Goal: Task Accomplishment & Management: Manage account settings

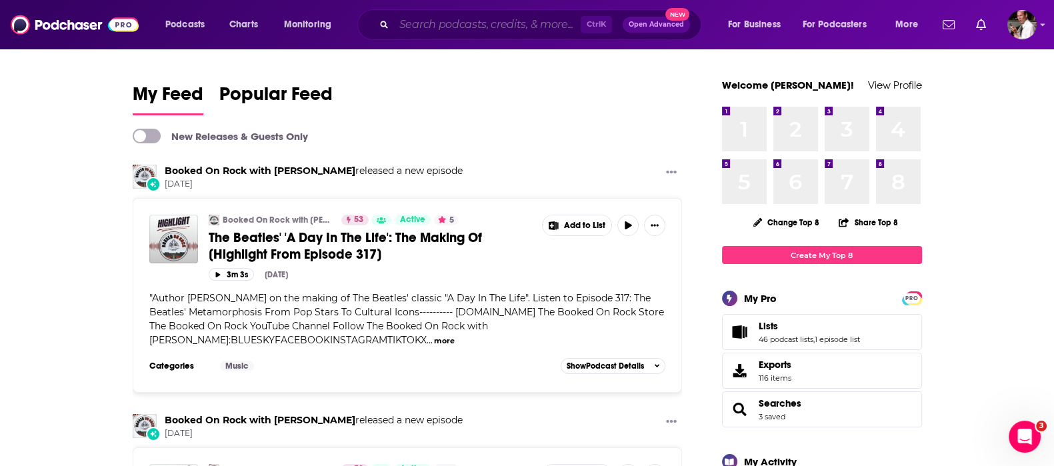
click at [465, 27] on input "Search podcasts, credits, & more..." at bounding box center [487, 24] width 187 height 21
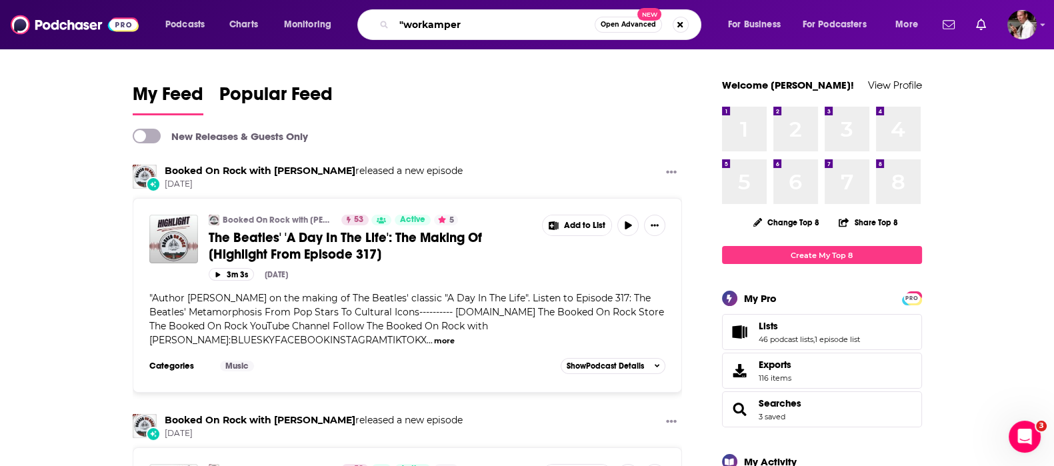
type input ""workamper"
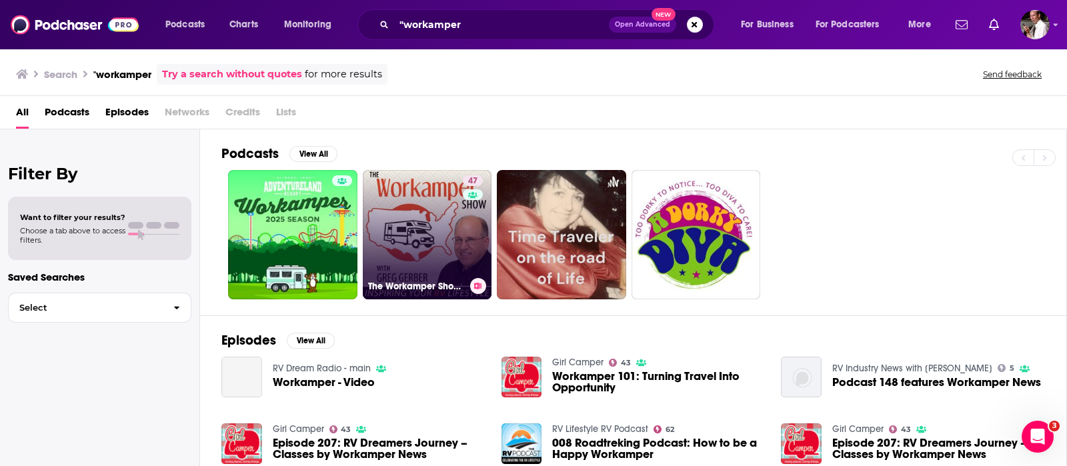
click at [423, 225] on link "47 The Workamper Show Podcast" at bounding box center [427, 234] width 129 height 129
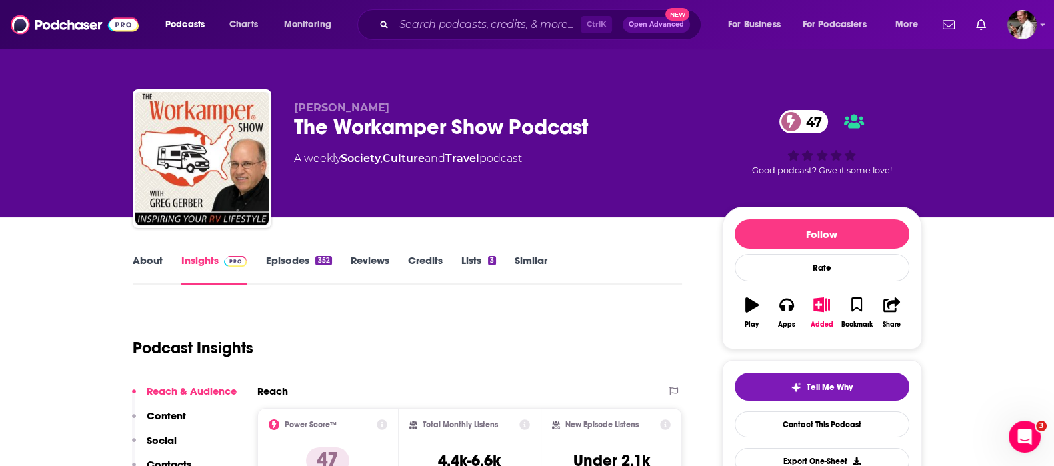
scroll to position [222, 0]
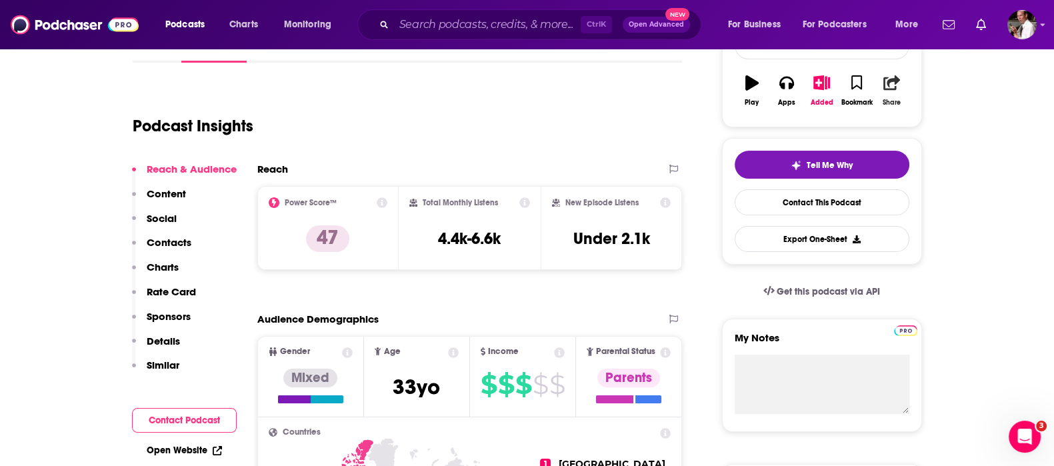
click at [890, 75] on icon "button" at bounding box center [891, 82] width 17 height 15
click at [1009, 147] on icon "Show Share dropdown" at bounding box center [1006, 150] width 8 height 11
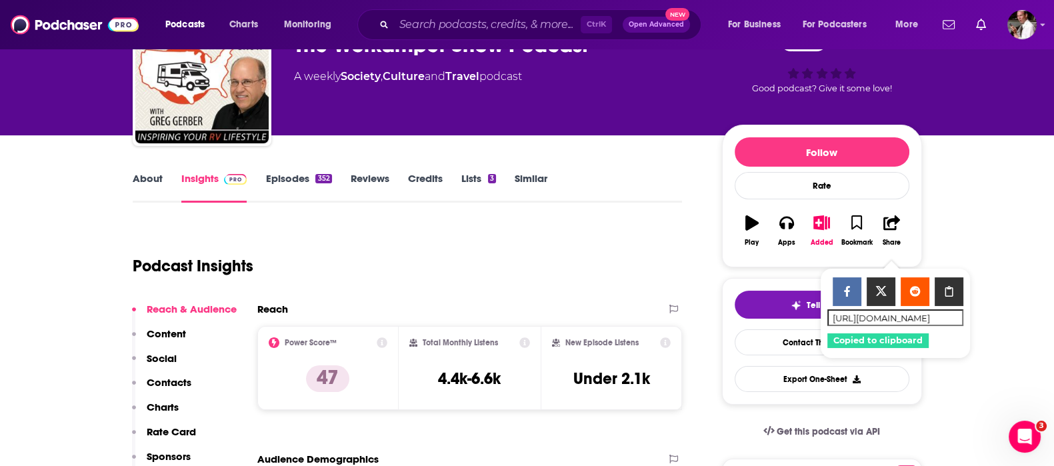
scroll to position [0, 0]
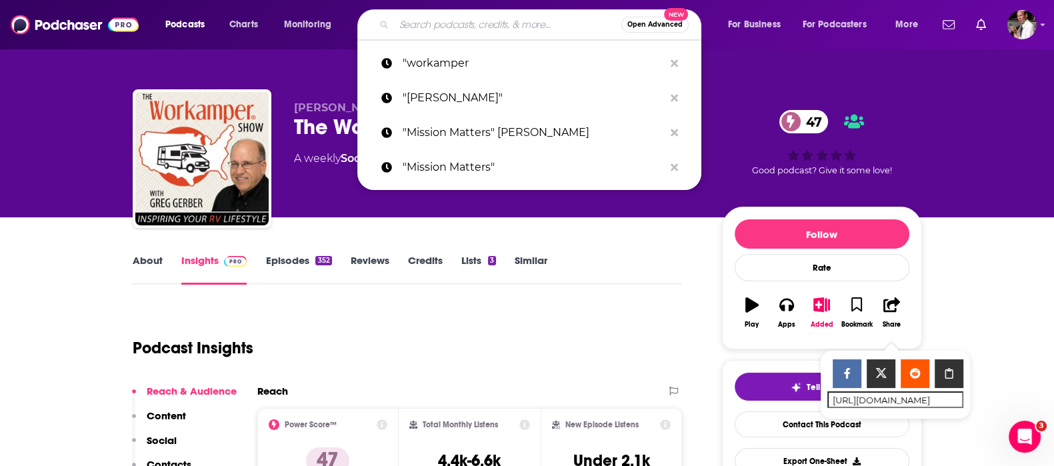
click at [444, 27] on input "Search podcasts, credits, & more..." at bounding box center [507, 24] width 227 height 21
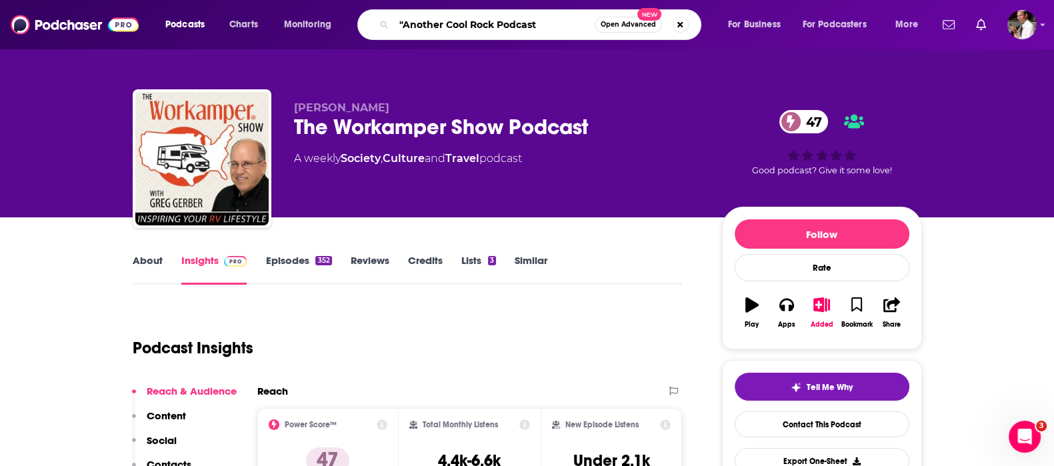
type input ""Another Cool Rock Podcast""
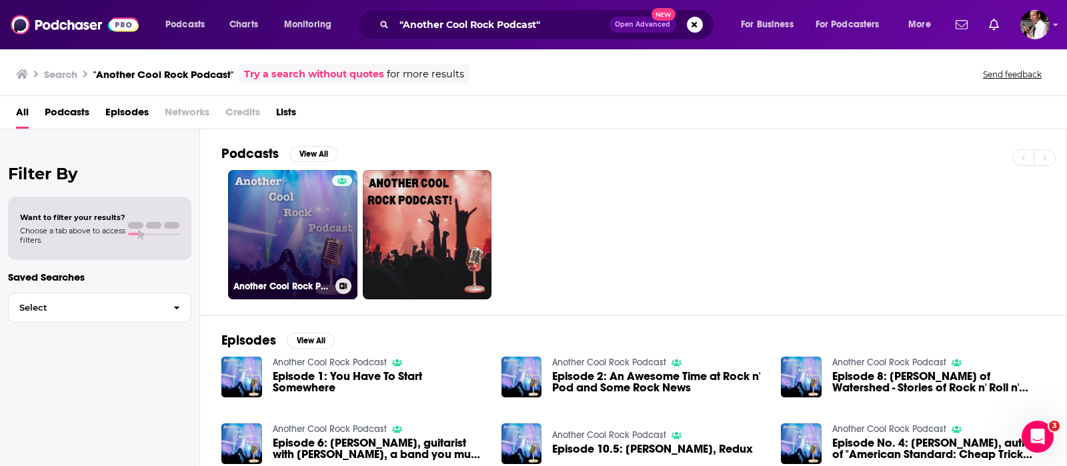
click at [275, 237] on link "Another Cool Rock Podcast" at bounding box center [292, 234] width 129 height 129
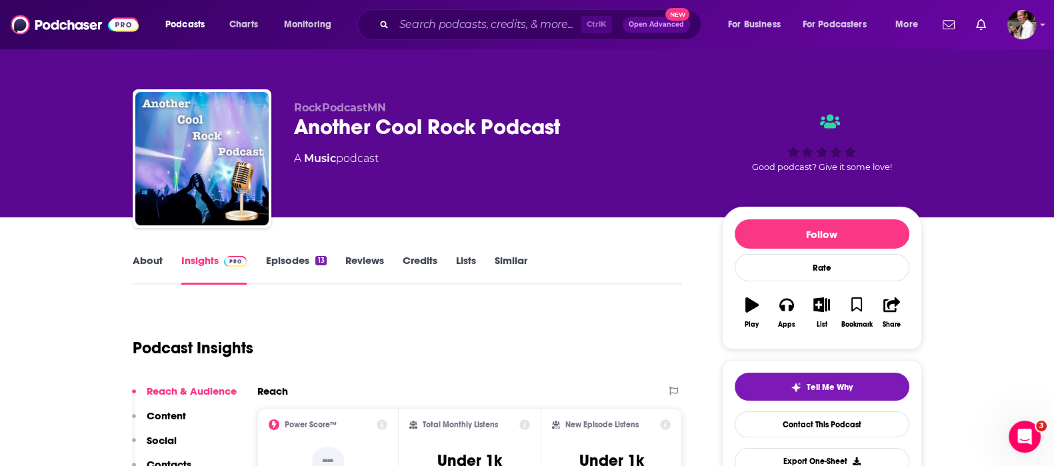
click at [291, 264] on link "Episodes 13" at bounding box center [295, 269] width 61 height 31
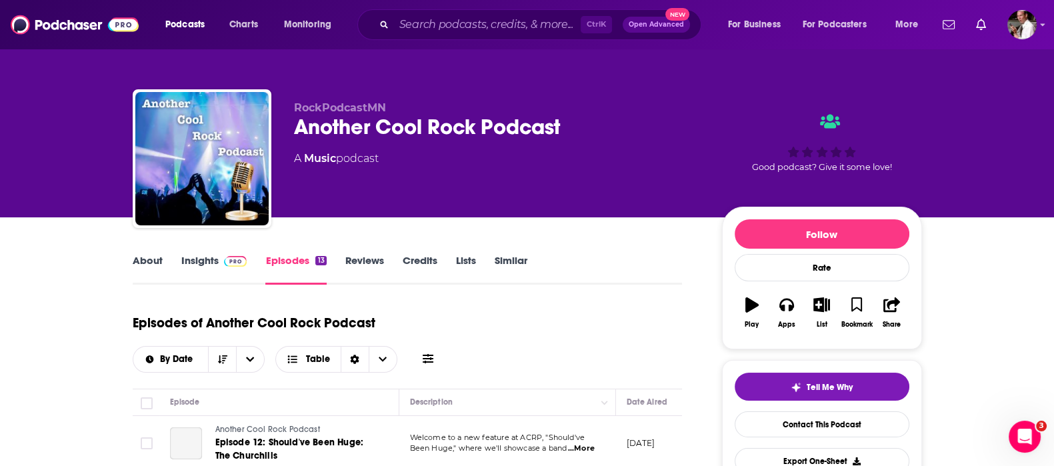
scroll to position [111, 0]
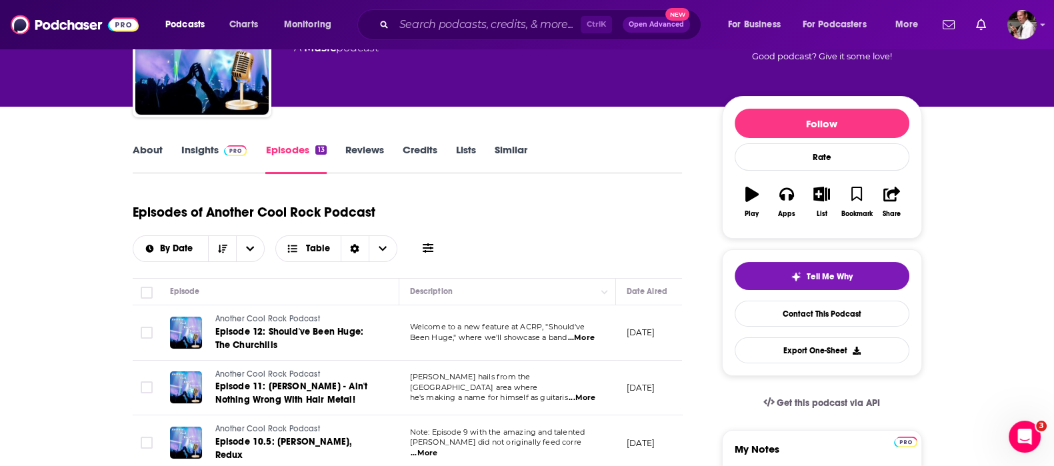
click at [590, 337] on span "...More" at bounding box center [581, 338] width 27 height 11
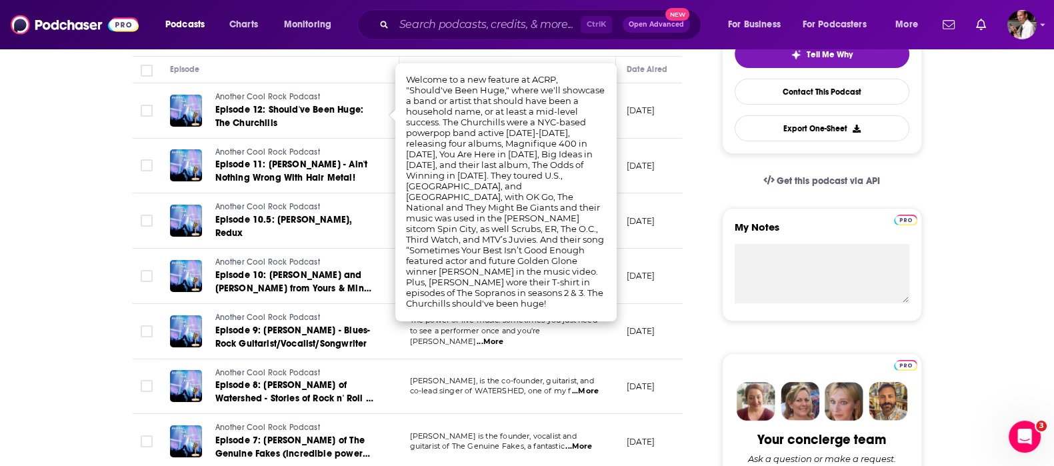
scroll to position [0, 0]
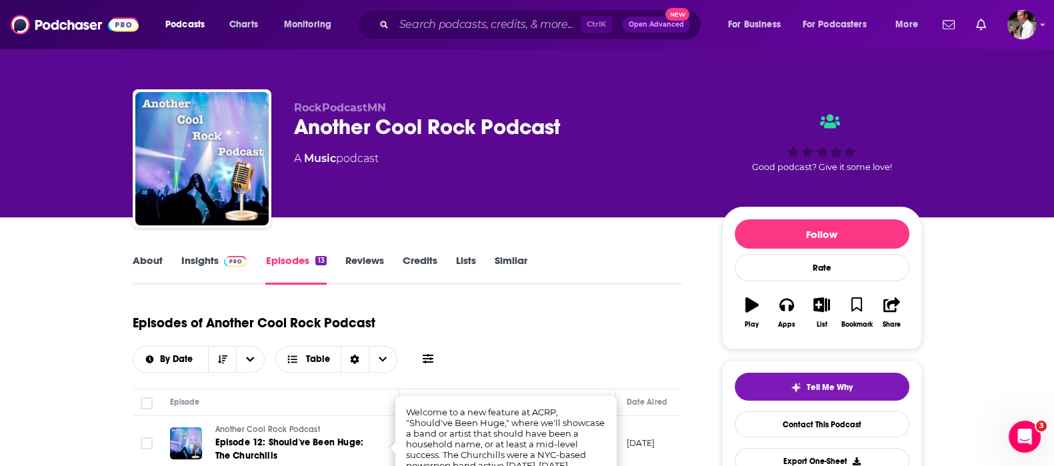
click at [429, 260] on link "Credits" at bounding box center [420, 269] width 35 height 31
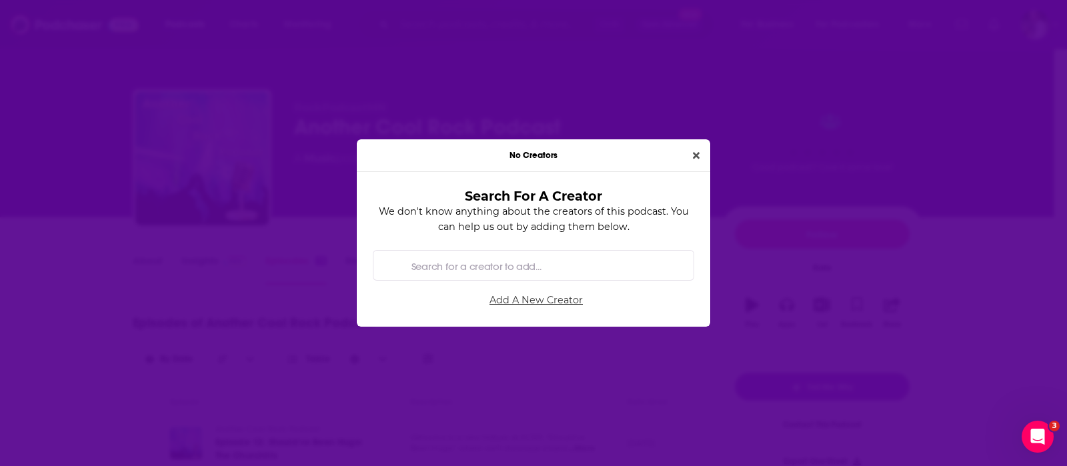
click at [511, 297] on link "Add A New Creator" at bounding box center [536, 300] width 316 height 22
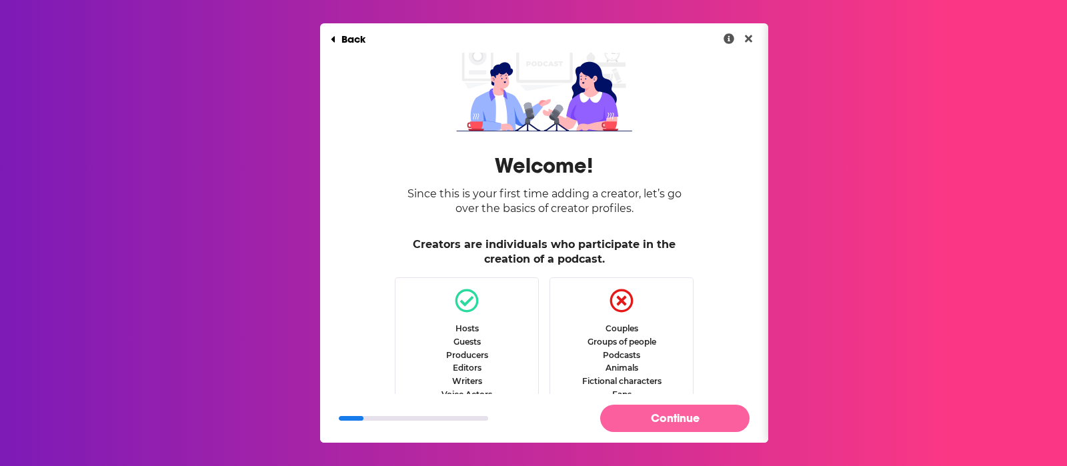
click at [618, 419] on button "Continue" at bounding box center [674, 418] width 149 height 27
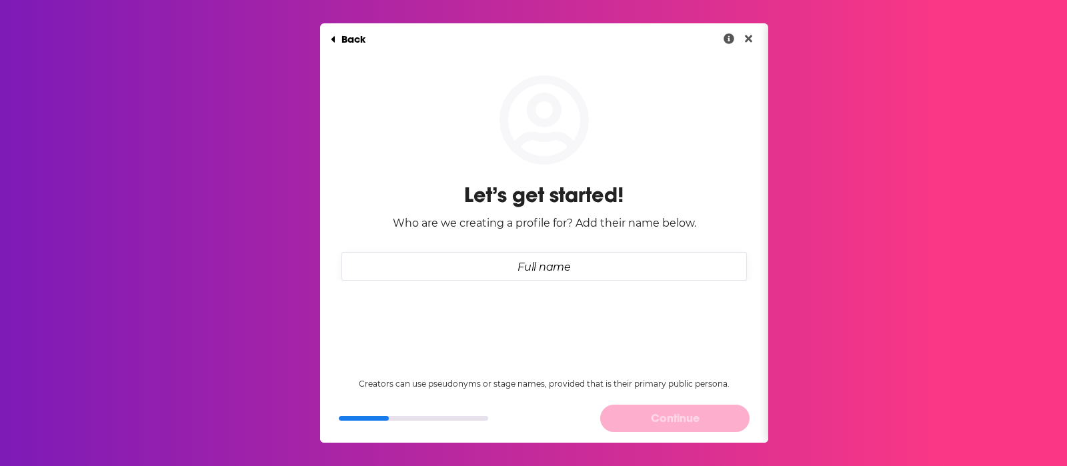
click at [541, 270] on input "Full name" at bounding box center [543, 266] width 405 height 29
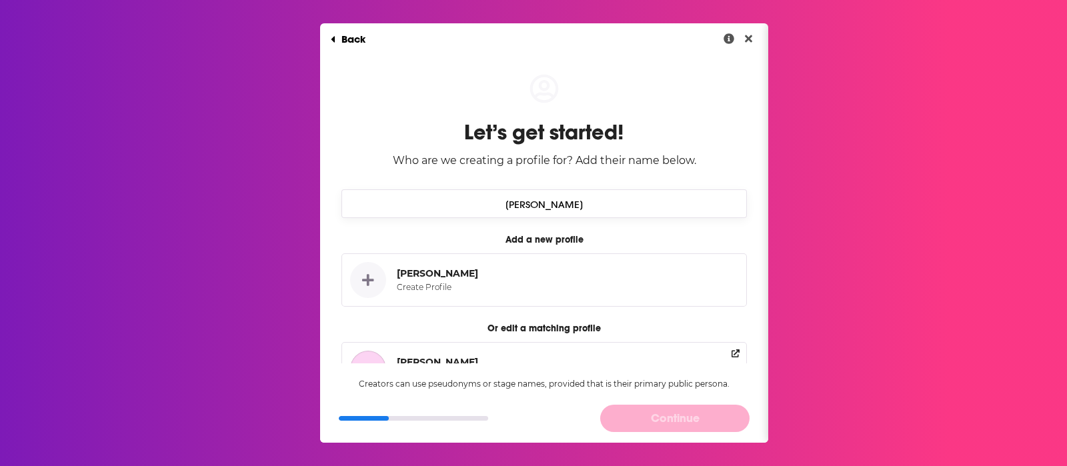
type input "Steve Roth"
click at [429, 273] on div "Steve Roth" at bounding box center [437, 273] width 81 height 12
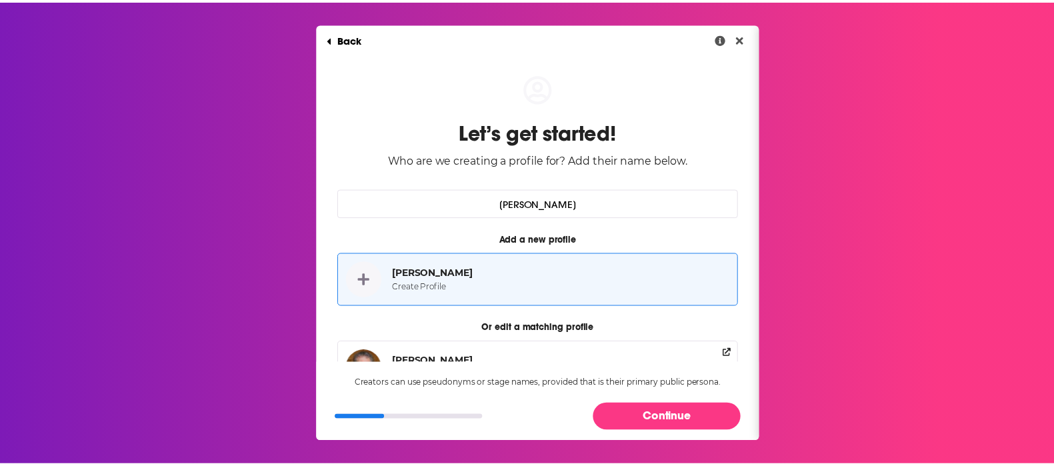
scroll to position [111, 0]
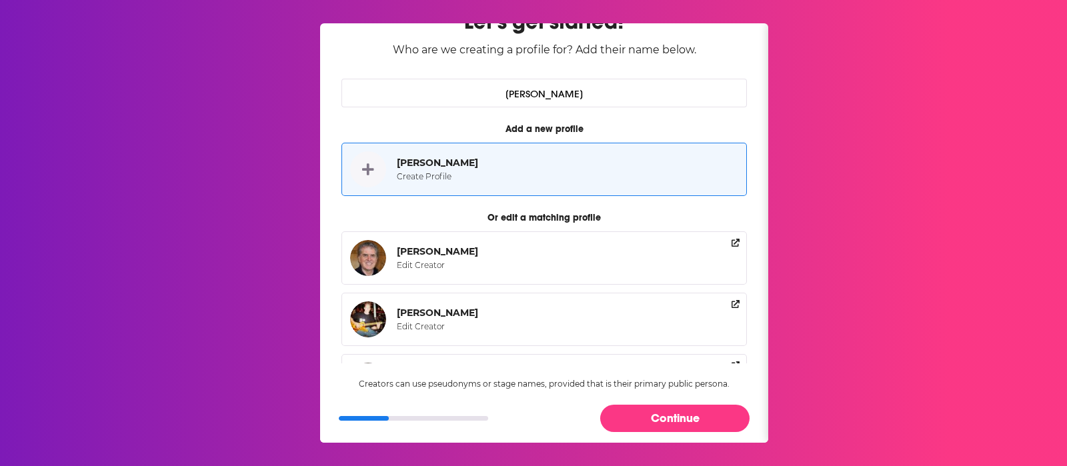
click at [444, 323] on div "Steve Roth Edit Creator" at bounding box center [440, 319] width 87 height 36
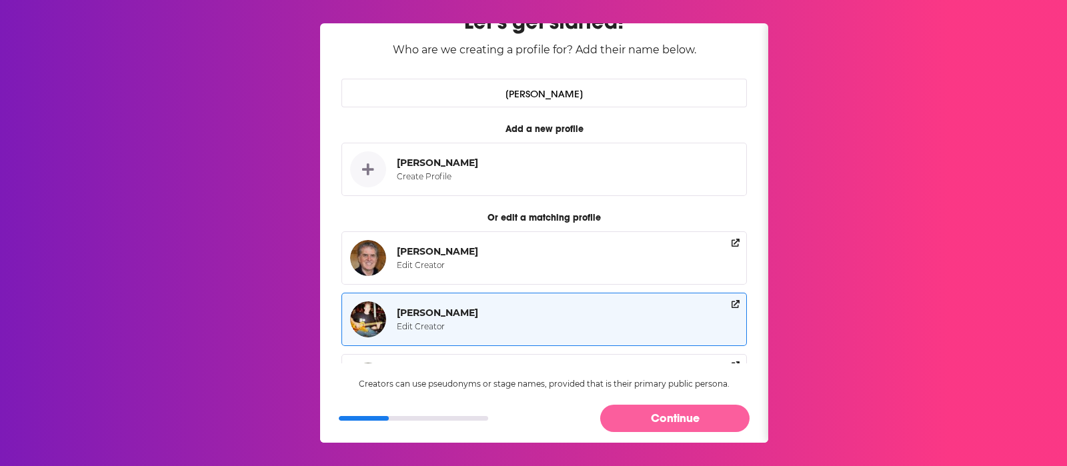
click at [687, 422] on button "Continue" at bounding box center [674, 418] width 149 height 27
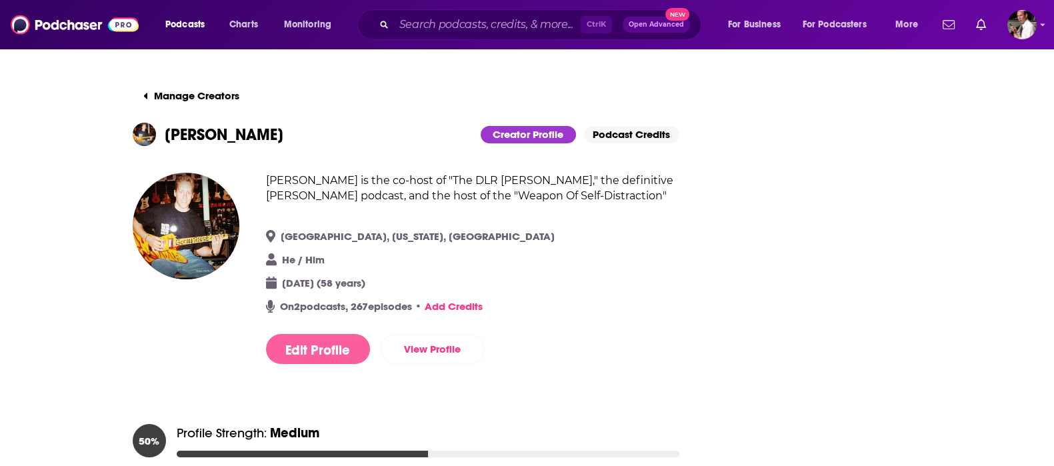
click at [323, 361] on button "Edit Profile" at bounding box center [318, 349] width 104 height 30
select select "8"
select select "11"
select select "1967"
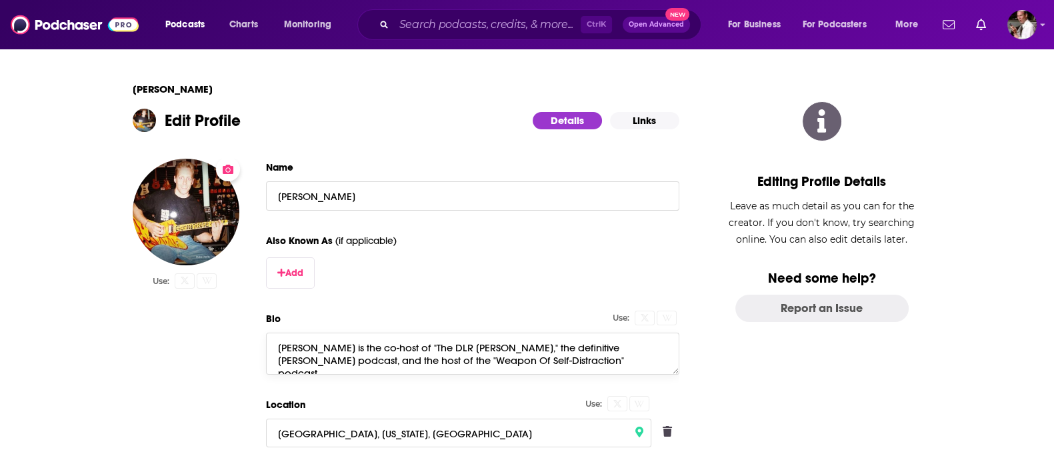
click at [667, 349] on textarea "Steve Roth is the co-host of "The DLR Rost," the definitive David Lee Roth podc…" at bounding box center [472, 353] width 413 height 41
drag, startPoint x: 499, startPoint y: 345, endPoint x: 621, endPoint y: 345, distance: 122.7
click at [621, 345] on textarea "Steve Roth is the co-host of "The DLR Rost," the definitive David Lee Roth podc…" at bounding box center [472, 353] width 413 height 41
click at [383, 358] on textarea "Steve Roth is the co-host of "The DLR Rost," the only podcast by and for fans D…" at bounding box center [472, 353] width 413 height 41
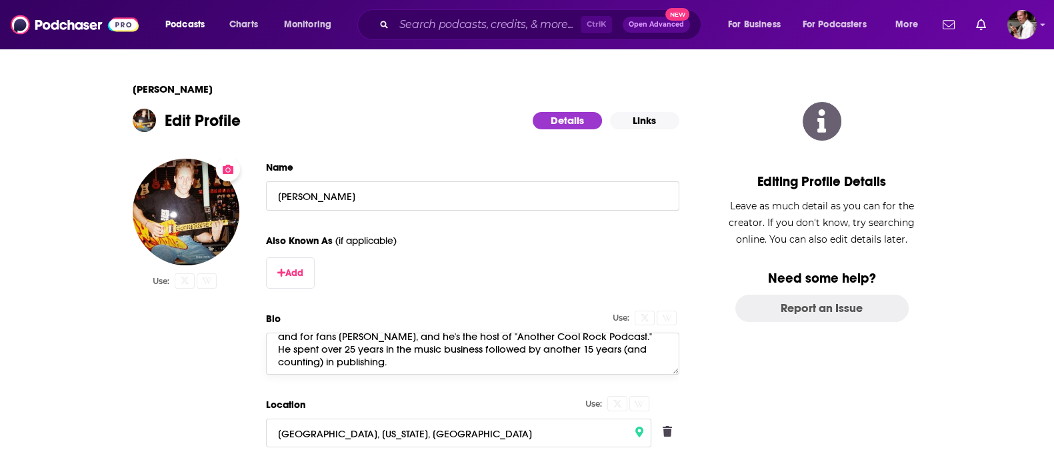
type textarea "Steve Roth is the co-host of "The DLR Rost," the only podcast by and for fans D…"
drag, startPoint x: 359, startPoint y: 428, endPoint x: 223, endPoint y: 421, distance: 136.2
click at [223, 421] on div "Use: Name Steve Roth Also Known As (if applicable) Add Bio Use: Steve Roth is t…" at bounding box center [406, 417] width 547 height 516
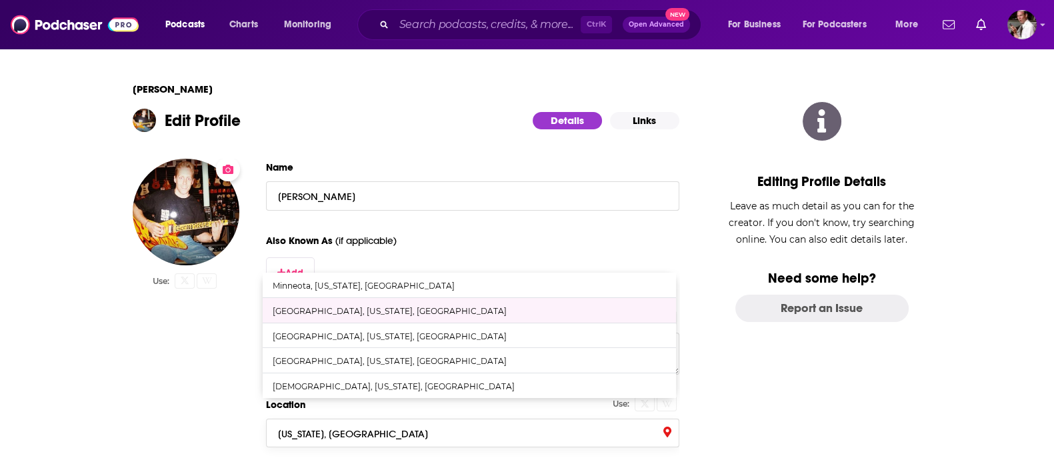
type input "Minnesota, United States of America"
click at [198, 327] on div "Use:" at bounding box center [186, 417] width 107 height 516
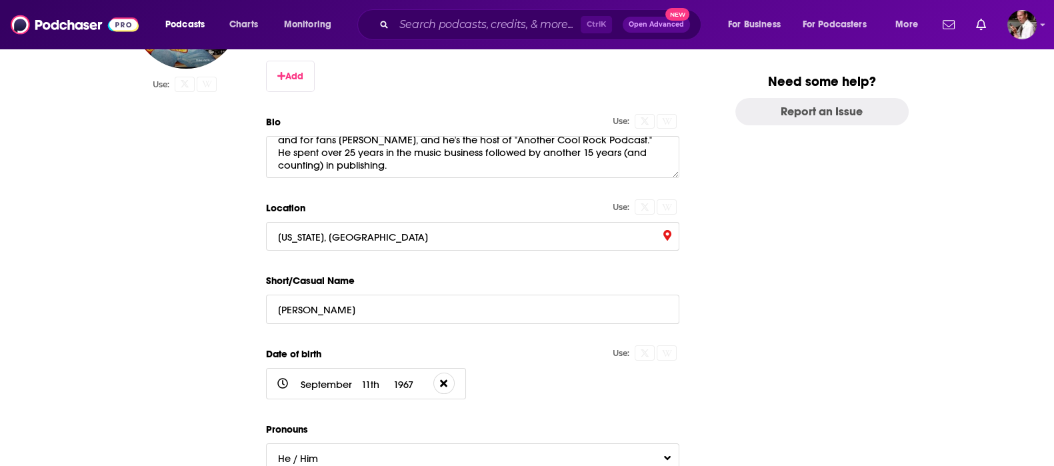
scroll to position [222, 0]
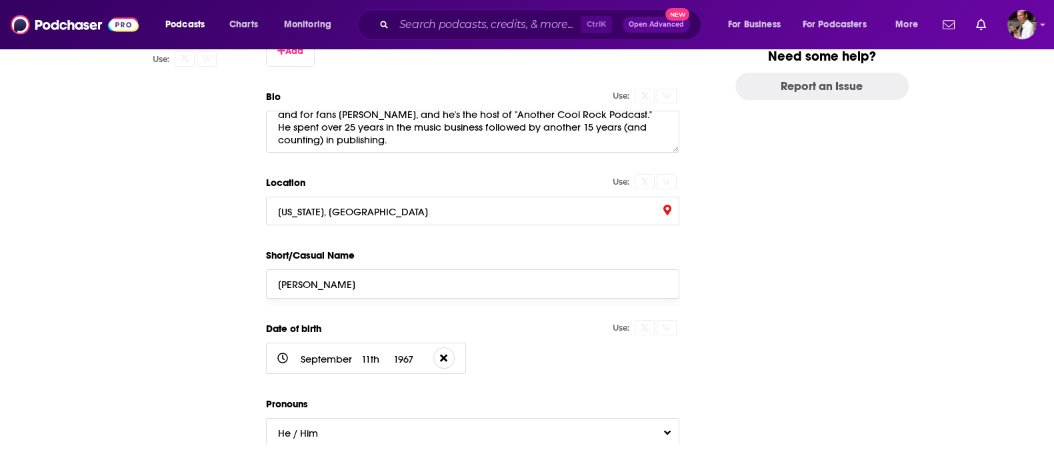
drag, startPoint x: 312, startPoint y: 279, endPoint x: 425, endPoint y: 283, distance: 112.7
click at [425, 283] on input "Steve Roth" at bounding box center [472, 283] width 413 height 29
type input "Steve"
click at [841, 309] on div "Editing Profile Details Leave as much detail as you can for the creator. If you…" at bounding box center [822, 181] width 200 height 711
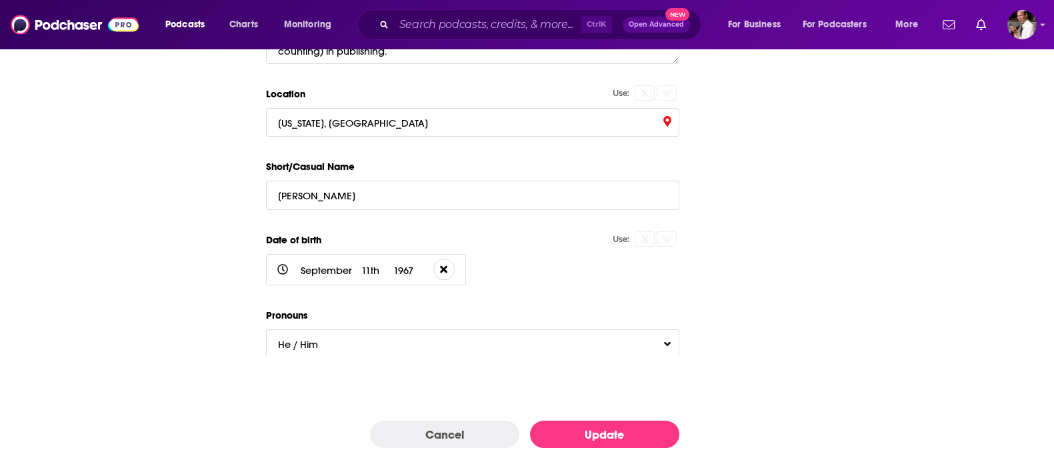
scroll to position [333, 0]
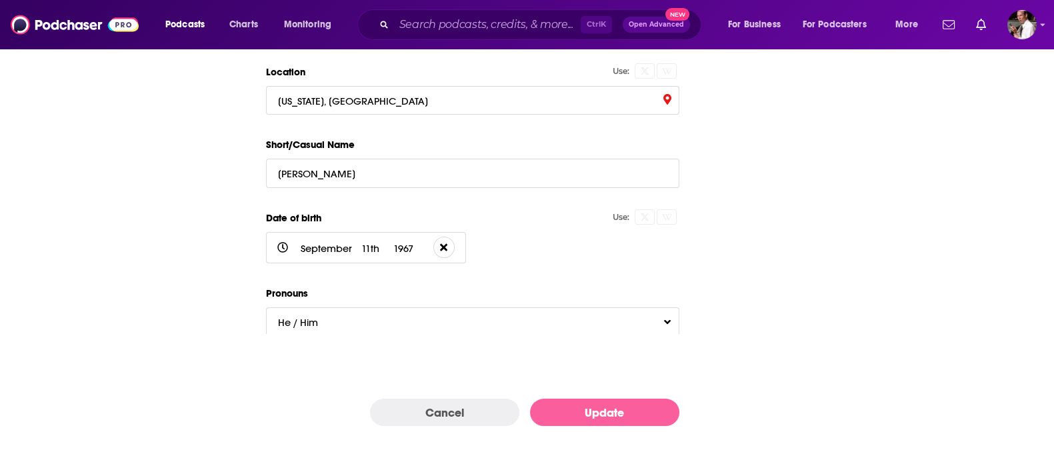
click at [620, 411] on button "Update" at bounding box center [604, 412] width 149 height 27
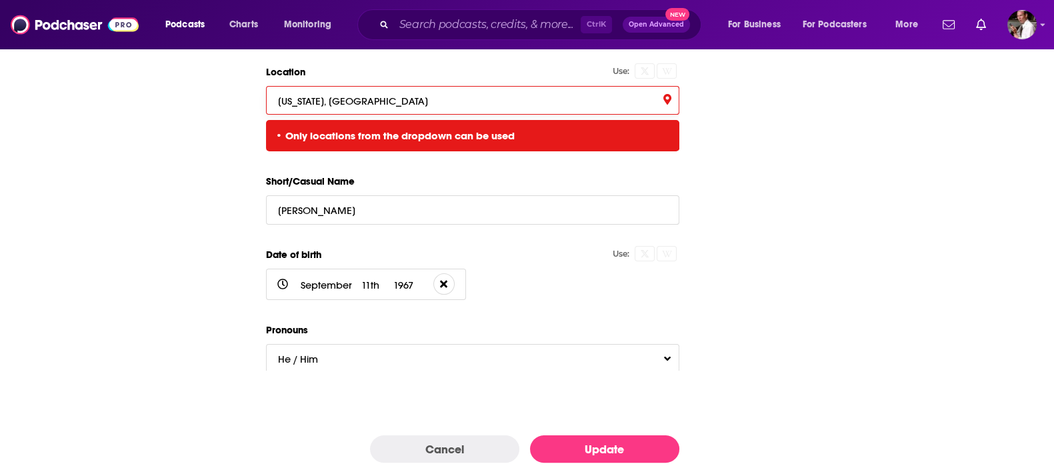
click at [480, 91] on input "Minnesota, United States of America" at bounding box center [472, 100] width 413 height 29
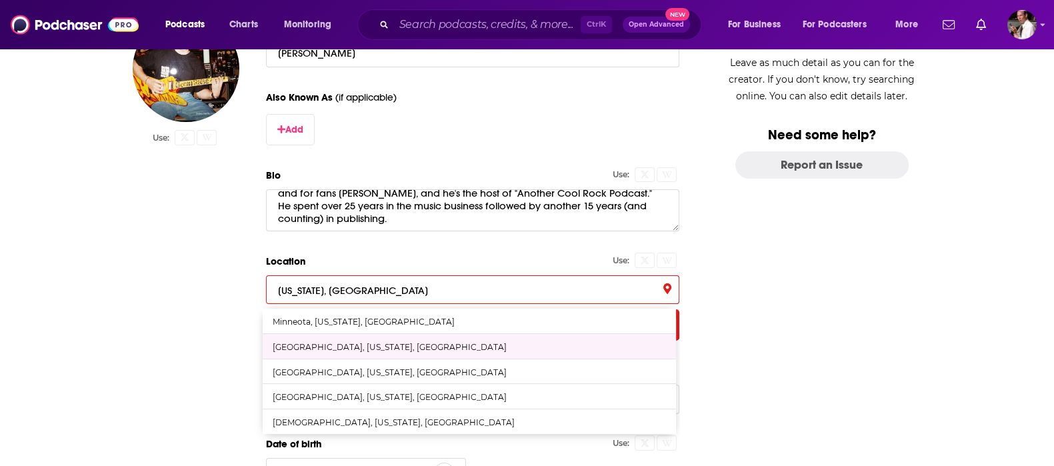
scroll to position [36, 0]
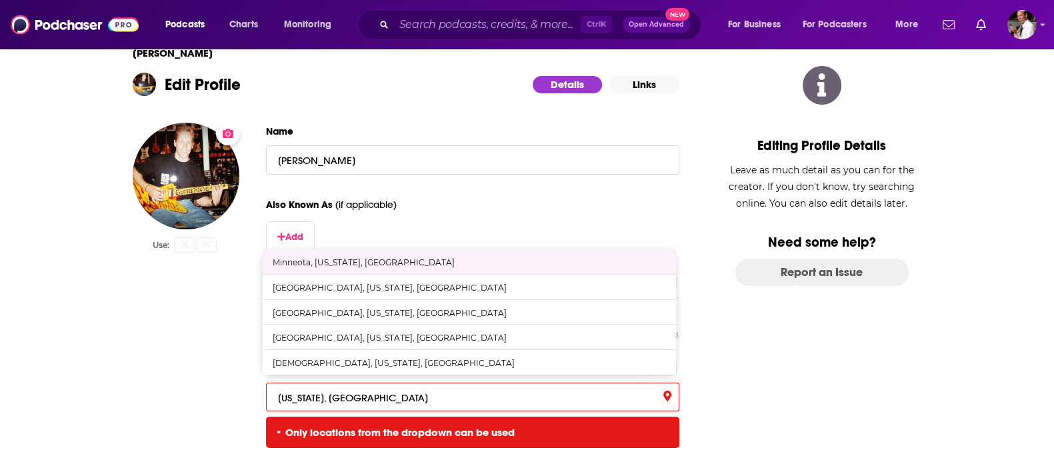
drag, startPoint x: 433, startPoint y: 259, endPoint x: 342, endPoint y: 254, distance: 91.5
click at [342, 254] on div "Minneota, Minnesota, United States" at bounding box center [469, 261] width 413 height 25
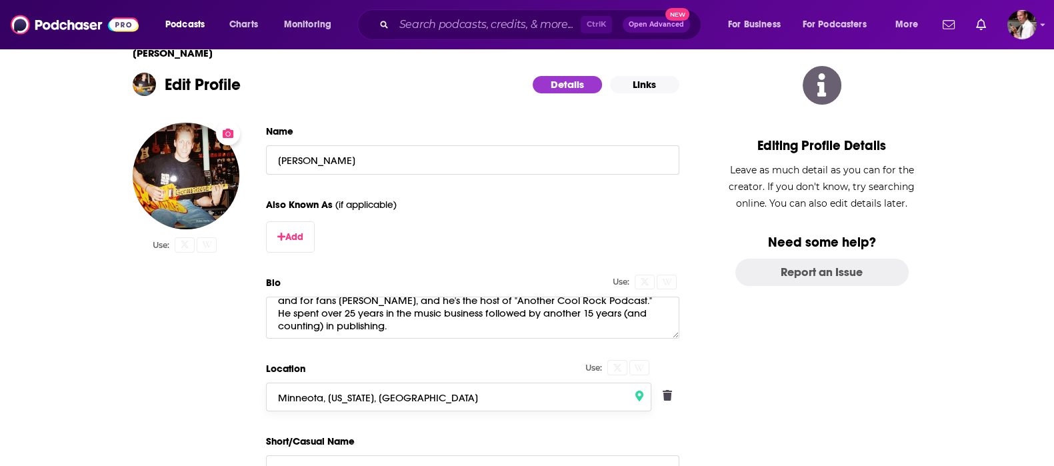
scroll to position [147, 0]
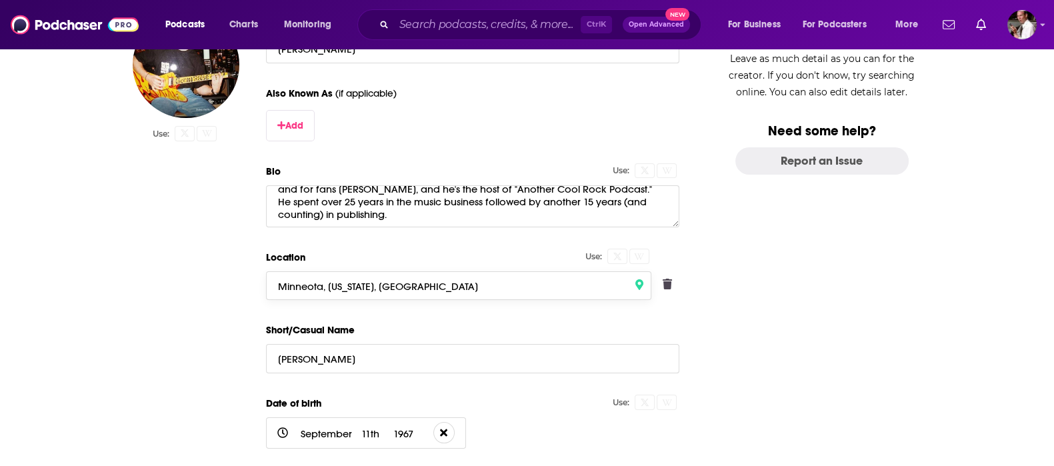
drag, startPoint x: 287, startPoint y: 280, endPoint x: 480, endPoint y: 289, distance: 193.5
click at [480, 289] on input "Minneota, Minnesota, United States" at bounding box center [459, 285] width 386 height 29
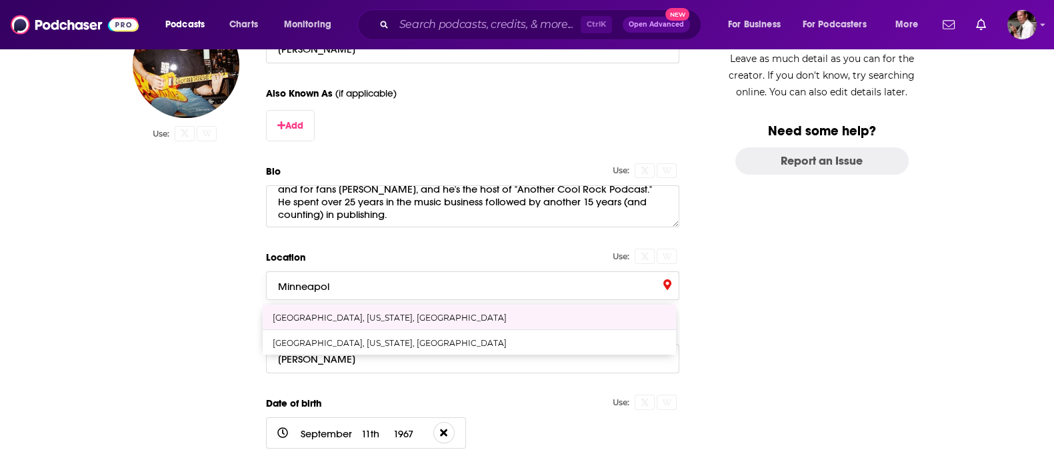
click at [434, 311] on div "Minneapolis, Minnesota, United States" at bounding box center [469, 317] width 413 height 25
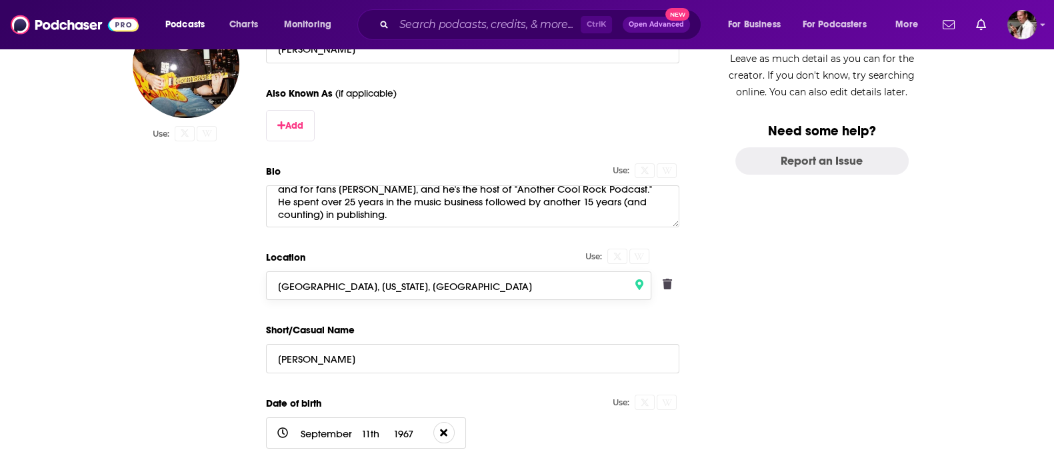
type input "Minneapolis, Minnesota, United States"
click at [823, 301] on div "Editing Profile Details Leave as much detail as you can for the creator. If you…" at bounding box center [822, 256] width 200 height 711
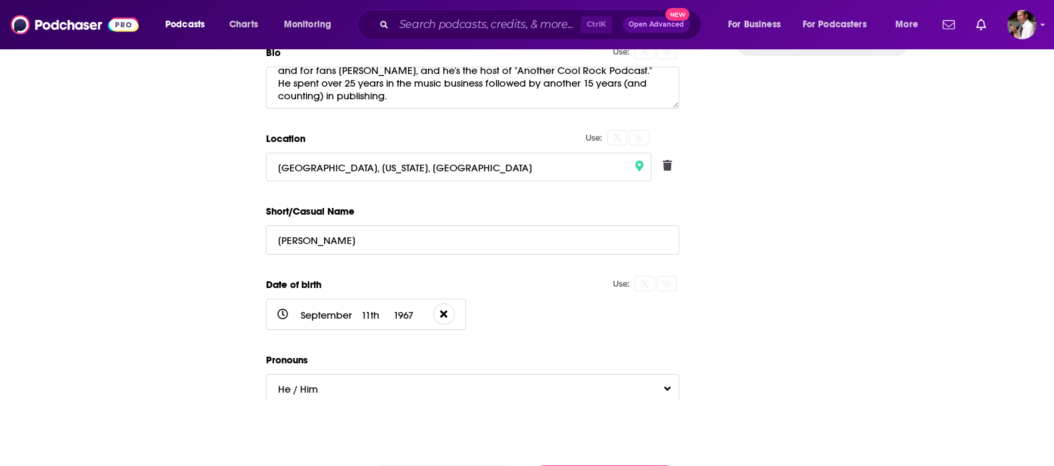
scroll to position [333, 0]
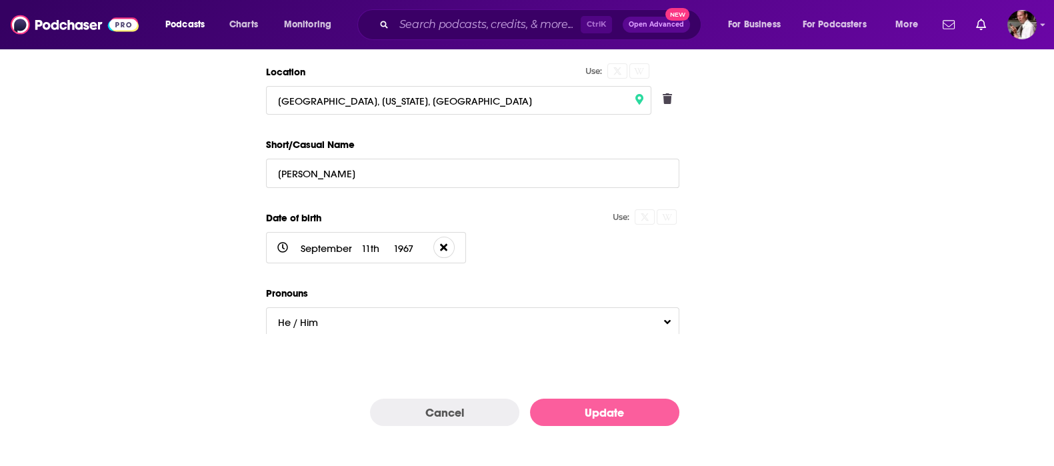
click at [635, 417] on button "Update" at bounding box center [604, 412] width 149 height 27
